Goal: Task Accomplishment & Management: Complete application form

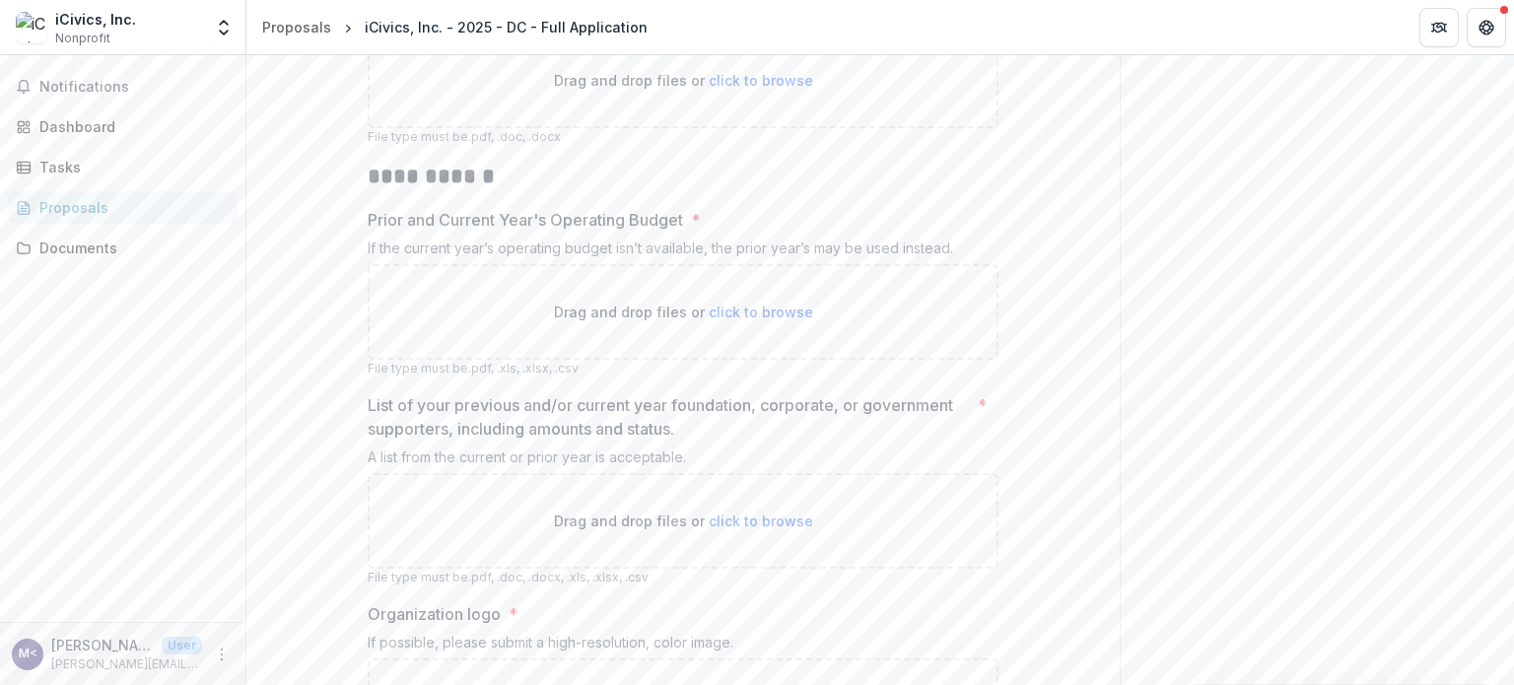
scroll to position [3451, 0]
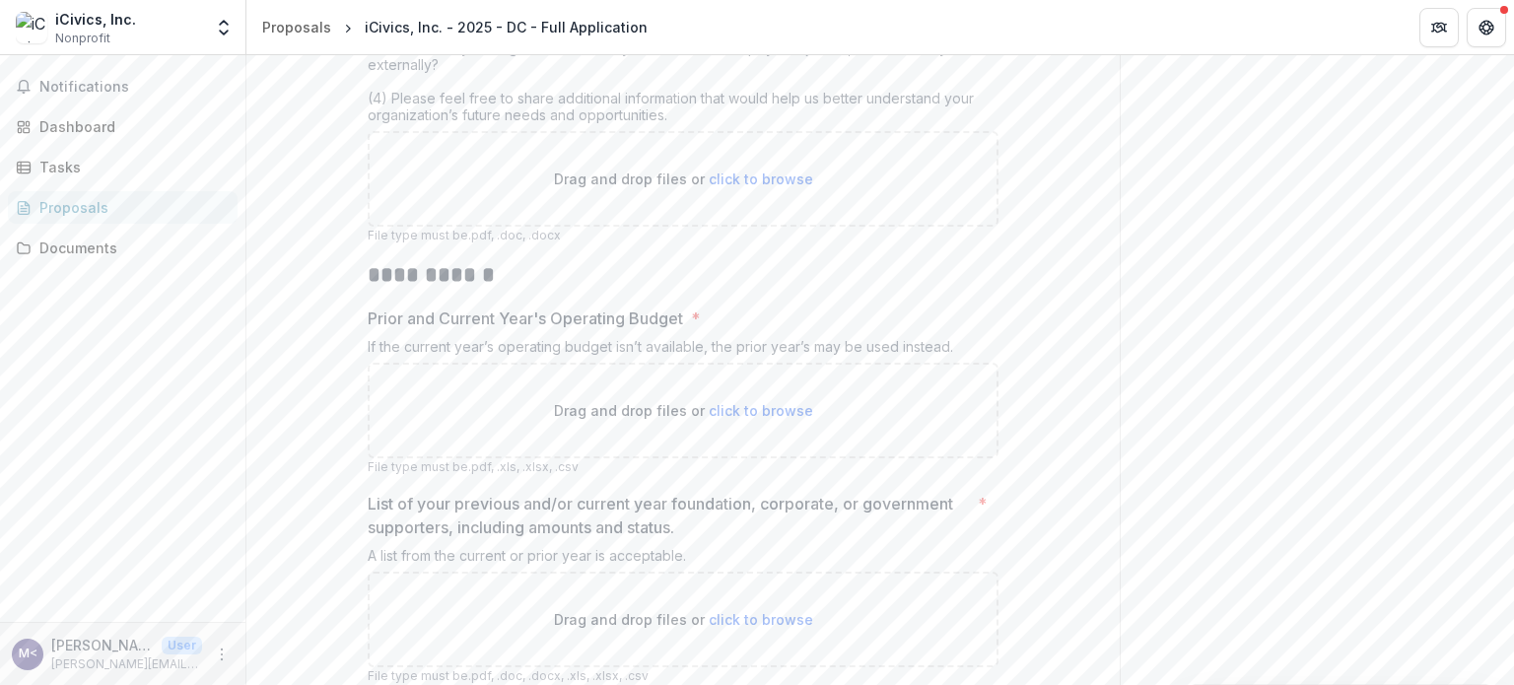
drag, startPoint x: 382, startPoint y: 186, endPoint x: 757, endPoint y: 214, distance: 376.6
click at [757, 131] on div "In 3 pages or fewer, please provide the following: (1) RENEWAL APPLICANTS ONLY:…" at bounding box center [683, 18] width 631 height 226
copy div "What are your top organizational and programmatic priorities for the next 1-3 y…"
drag, startPoint x: 387, startPoint y: 241, endPoint x: 460, endPoint y: 256, distance: 74.6
click at [460, 131] on div "In 3 pages or fewer, please provide the following: (1) RENEWAL APPLICANTS ONLY:…" at bounding box center [683, 18] width 631 height 226
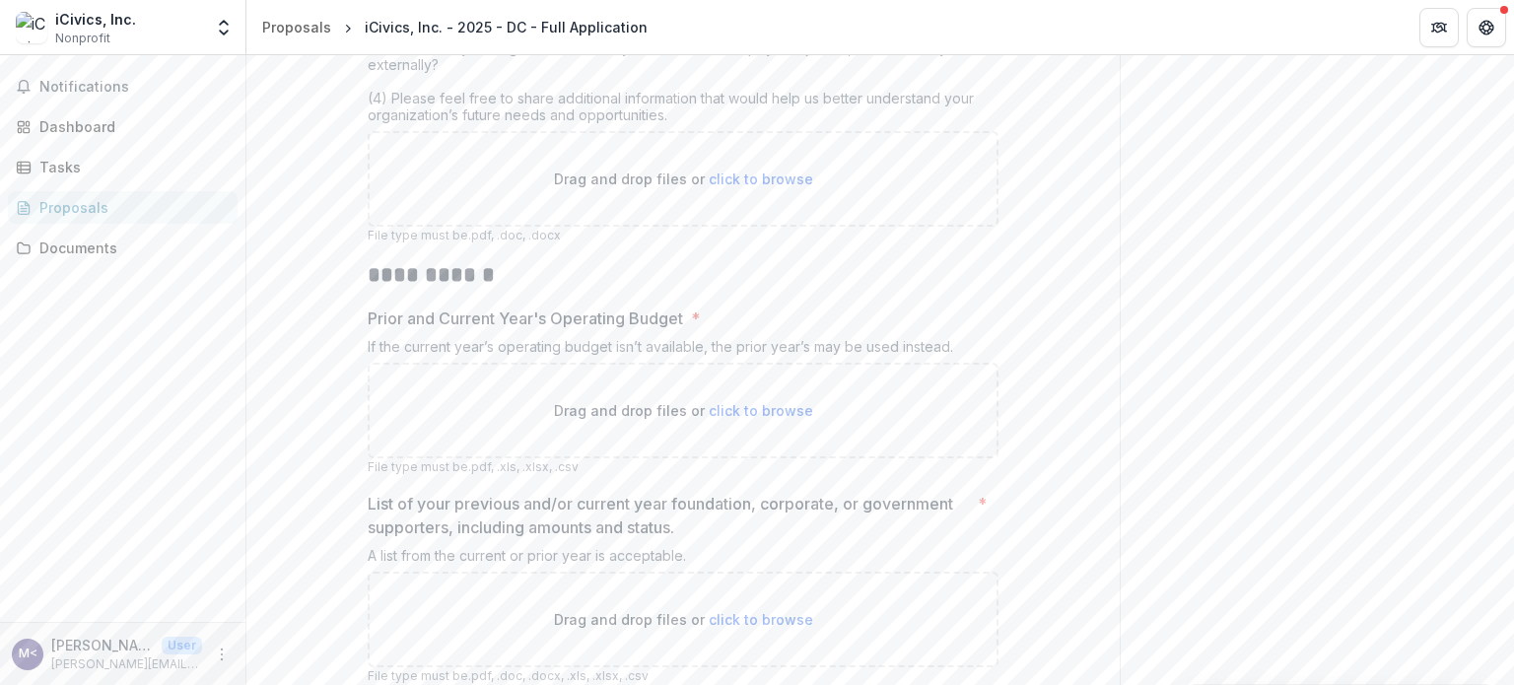
copy div "How does your organization actively advance racial equity and justice, both int…"
